Goal: Task Accomplishment & Management: Manage account settings

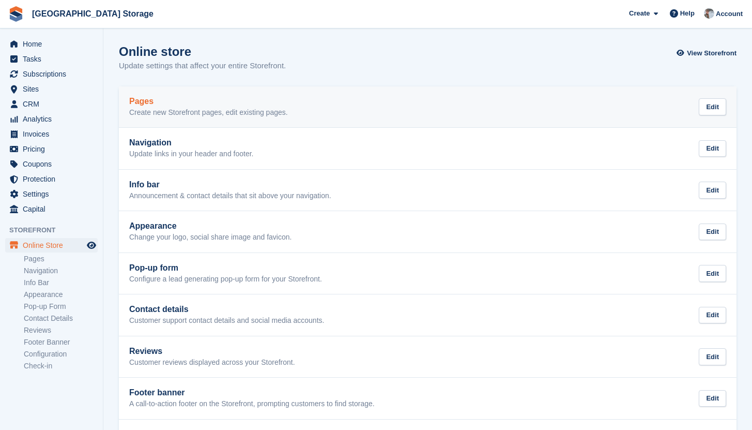
click at [145, 124] on link "Pages Create new Storefront pages, edit existing pages. Edit" at bounding box center [428, 106] width 618 height 41
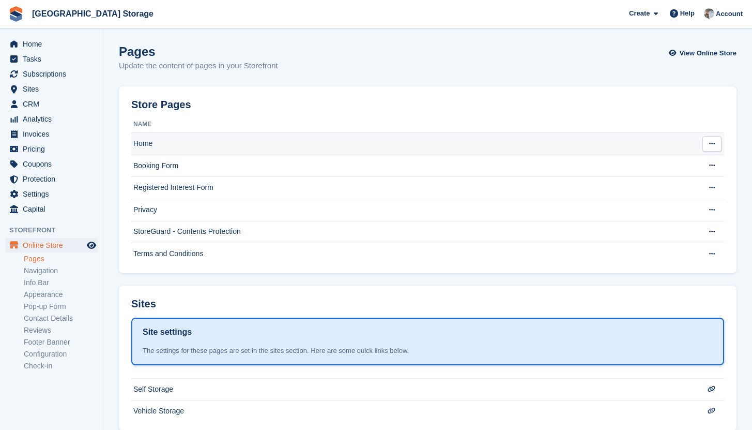
click at [193, 137] on td "Home" at bounding box center [413, 144] width 564 height 22
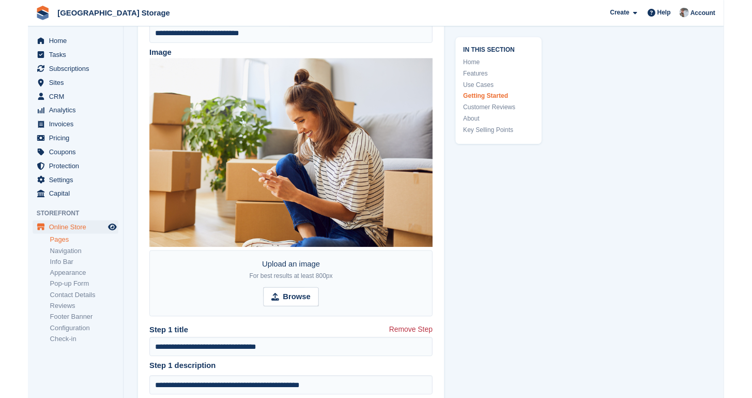
scroll to position [3494, 0]
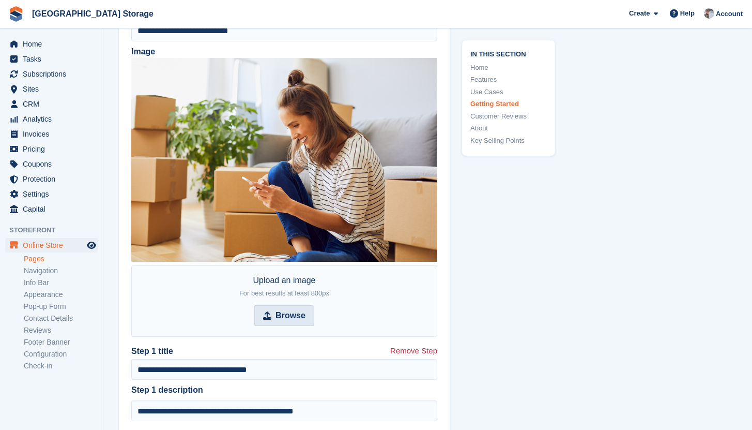
click at [262, 311] on span "Browse" at bounding box center [284, 315] width 60 height 21
click at [262, 311] on input "Browse" at bounding box center [284, 315] width 60 height 21
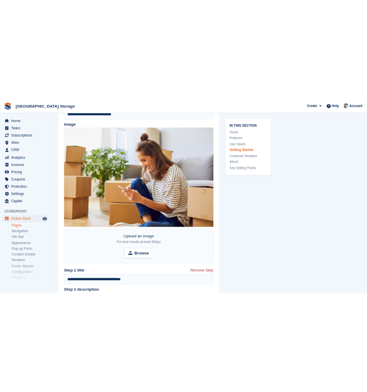
scroll to position [3468, 0]
